Goal: Transaction & Acquisition: Purchase product/service

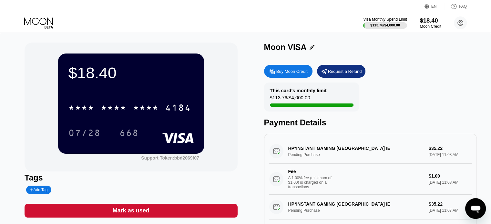
click at [429, 24] on div "$18.40" at bounding box center [431, 20] width 22 height 7
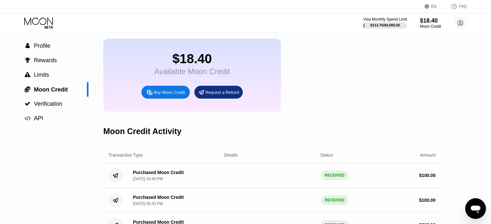
scroll to position [65, 0]
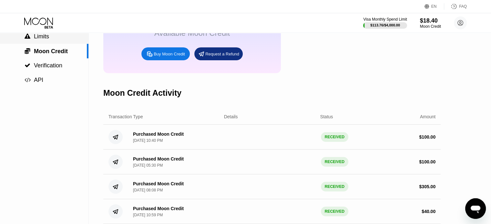
click at [54, 40] on div " Limits" at bounding box center [44, 36] width 88 height 7
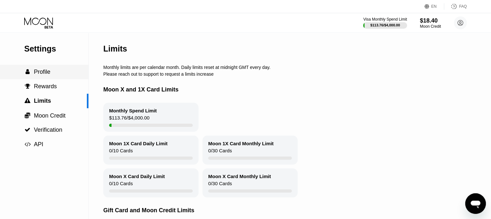
click at [50, 74] on span "Profile" at bounding box center [42, 72] width 16 height 6
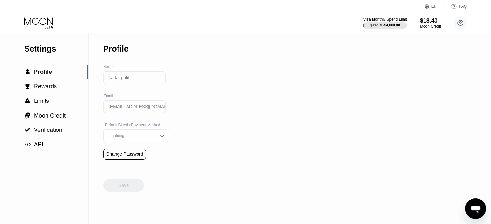
click at [43, 17] on icon at bounding box center [39, 22] width 30 height 11
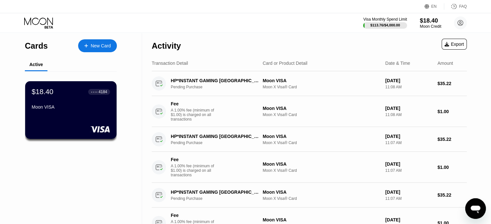
click at [429, 22] on div "$18.40" at bounding box center [431, 20] width 22 height 7
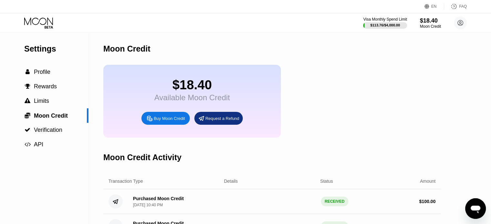
click at [166, 121] on div "Buy Moon Credit" at bounding box center [169, 118] width 31 height 5
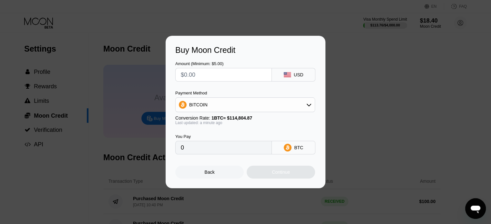
click at [400, 64] on div "Buy Moon Credit Amount (Minimum: $5.00) USD Payment Method BITCOIN Conversion R…" at bounding box center [245, 112] width 491 height 153
click at [46, 16] on div at bounding box center [248, 112] width 496 height 224
click at [214, 170] on div "Back" at bounding box center [209, 172] width 68 height 13
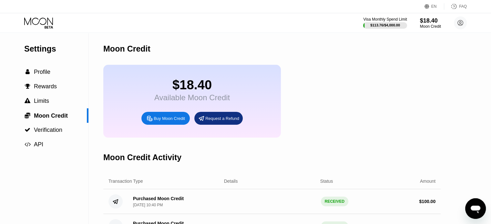
click at [42, 23] on icon at bounding box center [39, 22] width 30 height 11
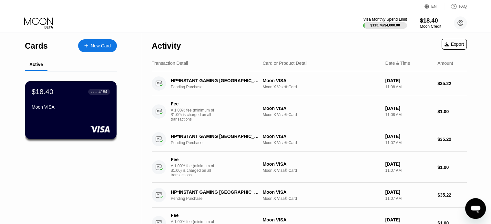
click at [432, 25] on div "Moon Credit" at bounding box center [431, 26] width 22 height 5
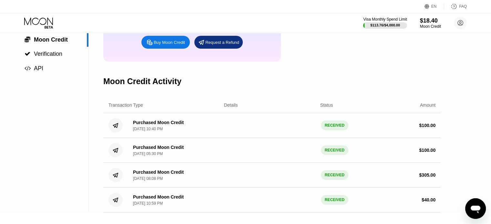
scroll to position [32, 0]
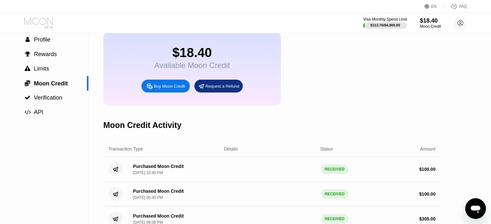
click at [46, 24] on icon at bounding box center [39, 22] width 30 height 11
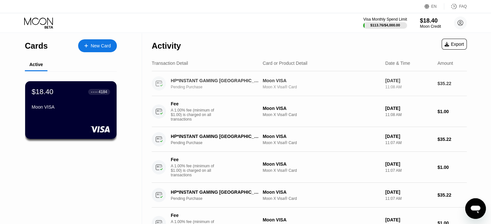
click at [187, 88] on div "Pending Purchase" at bounding box center [218, 87] width 95 height 5
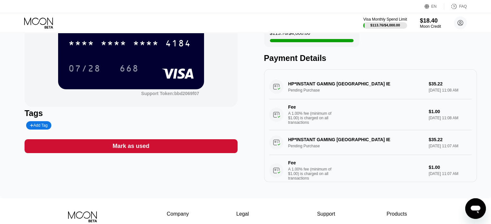
click at [276, 90] on div "HP*INSTANT GAMING [GEOGRAPHIC_DATA] IE Pending Purchase $35.22 [DATE] 11:08 AM …" at bounding box center [370, 103] width 202 height 56
click at [226, 118] on div "Tags" at bounding box center [131, 113] width 213 height 9
click at [431, 27] on div "Moon Credit" at bounding box center [431, 26] width 22 height 5
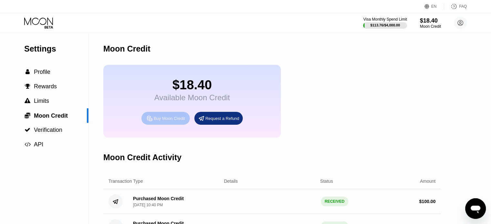
click at [179, 121] on div "Buy Moon Credit" at bounding box center [169, 118] width 31 height 5
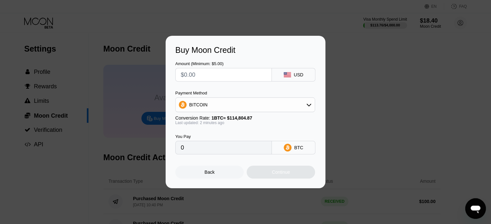
click at [395, 84] on div "Buy Moon Credit Amount (Minimum: $5.00) USD Payment Method BITCOIN Conversion R…" at bounding box center [245, 112] width 491 height 153
click at [205, 173] on div "Back" at bounding box center [210, 172] width 10 height 5
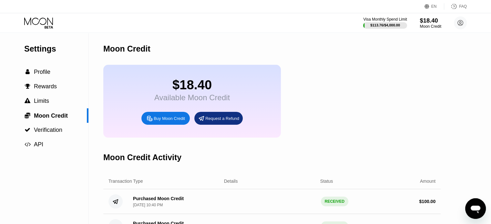
click at [426, 23] on div "$18.40" at bounding box center [431, 20] width 22 height 7
click at [384, 22] on div at bounding box center [385, 25] width 45 height 6
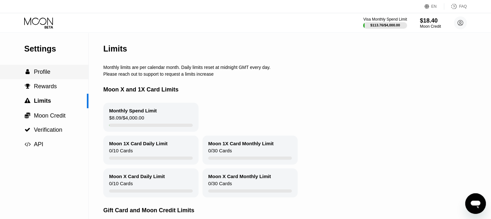
click at [42, 78] on div " Profile" at bounding box center [44, 72] width 88 height 15
